Goal: Transaction & Acquisition: Purchase product/service

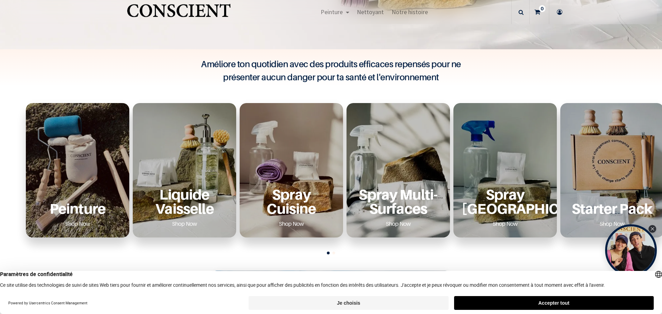
scroll to position [241, 0]
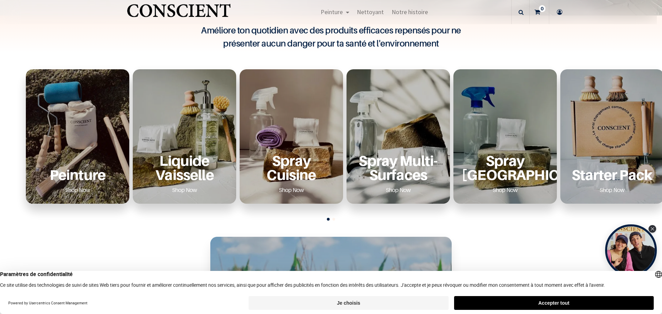
click at [81, 165] on div "Peinture Shop Now" at bounding box center [77, 174] width 87 height 42
click at [83, 176] on p "Peinture" at bounding box center [77, 175] width 87 height 14
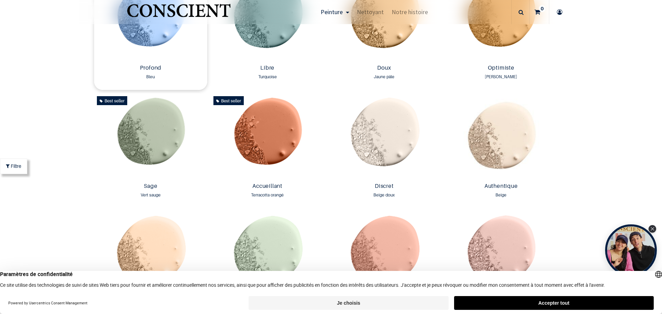
scroll to position [517, 0]
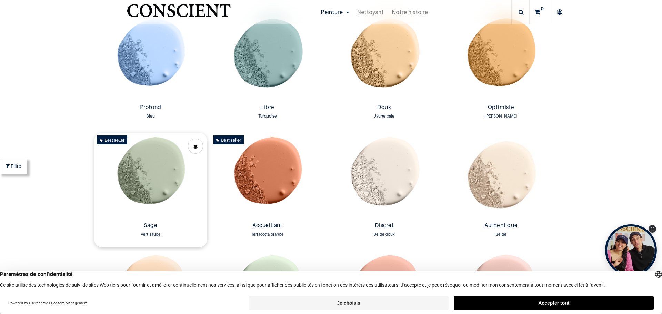
click at [155, 176] on img at bounding box center [150, 176] width 113 height 87
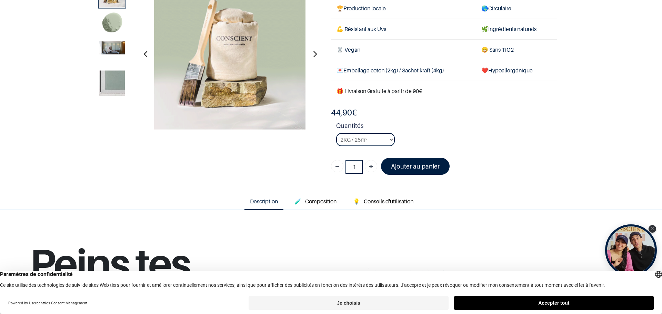
scroll to position [103, 0]
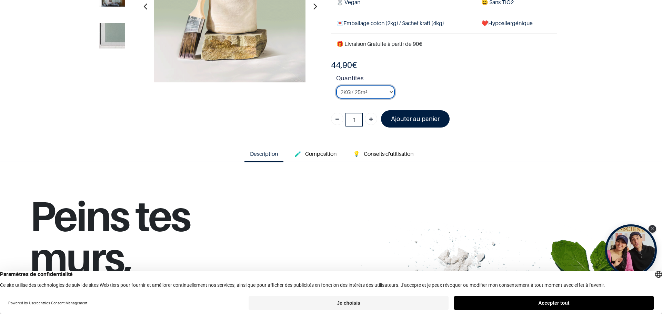
click at [388, 92] on select "2KG / 25m² 4KG / 50m² 8KG / 100m² Testeur" at bounding box center [365, 91] width 59 height 13
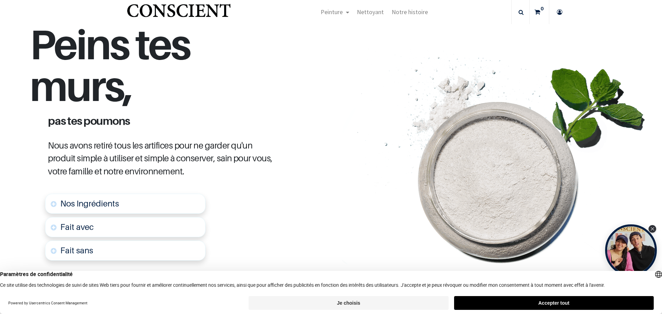
scroll to position [276, 0]
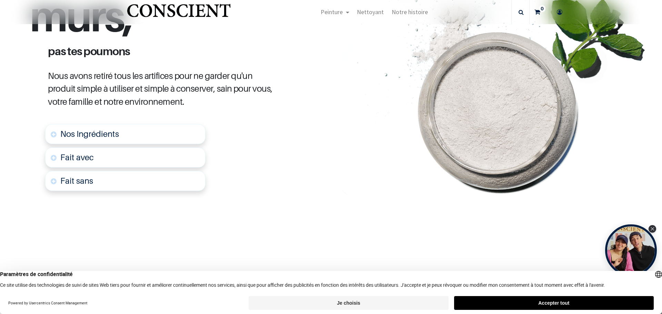
click at [153, 137] on link "Nos Ingrédients" at bounding box center [125, 134] width 160 height 20
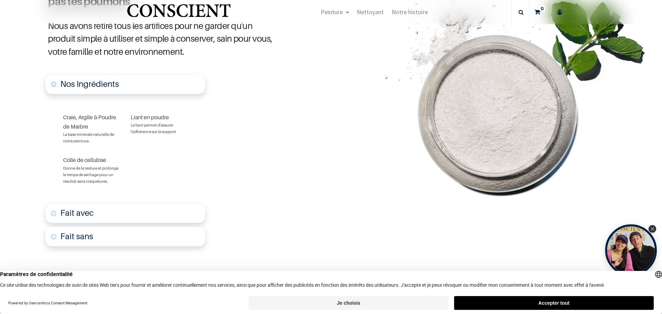
scroll to position [397, 0]
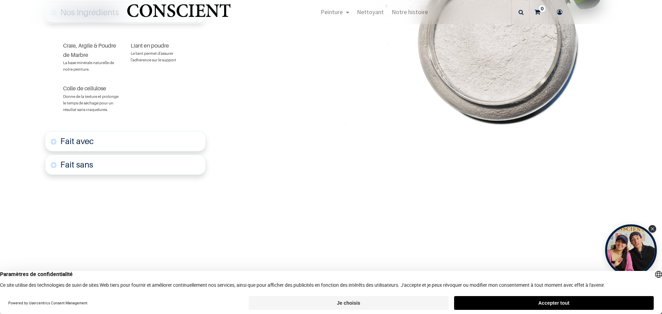
click at [134, 141] on link "Fait avec" at bounding box center [125, 141] width 160 height 20
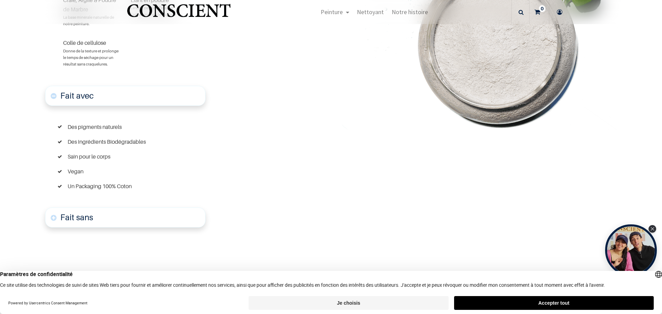
scroll to position [515, 0]
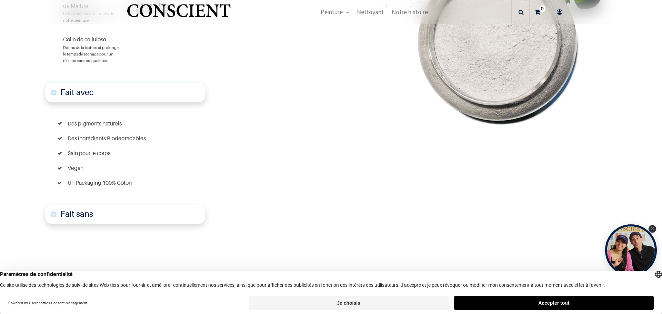
click at [145, 207] on link "Fait sans" at bounding box center [125, 214] width 160 height 20
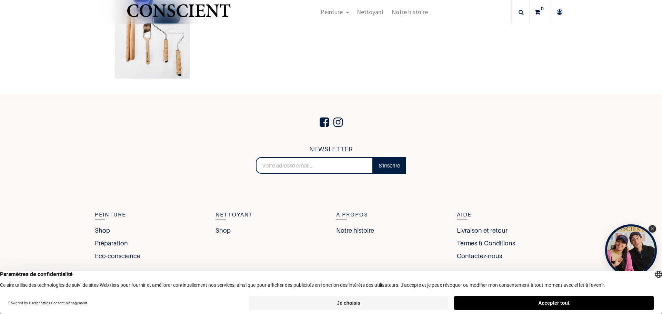
scroll to position [1836, 0]
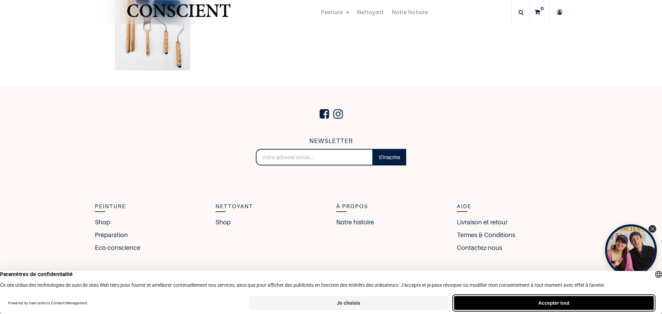
click at [468, 305] on button "Accepter tout" at bounding box center [554, 303] width 200 height 14
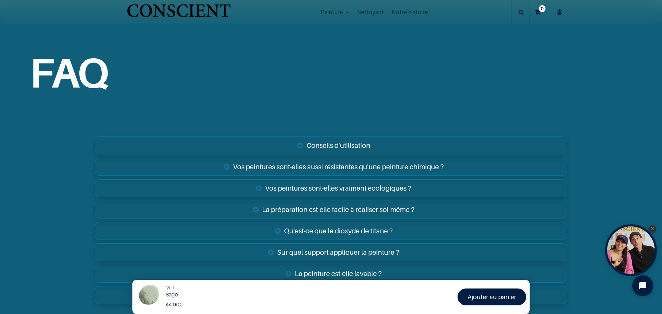
scroll to position [1422, 0]
